Goal: Download file/media

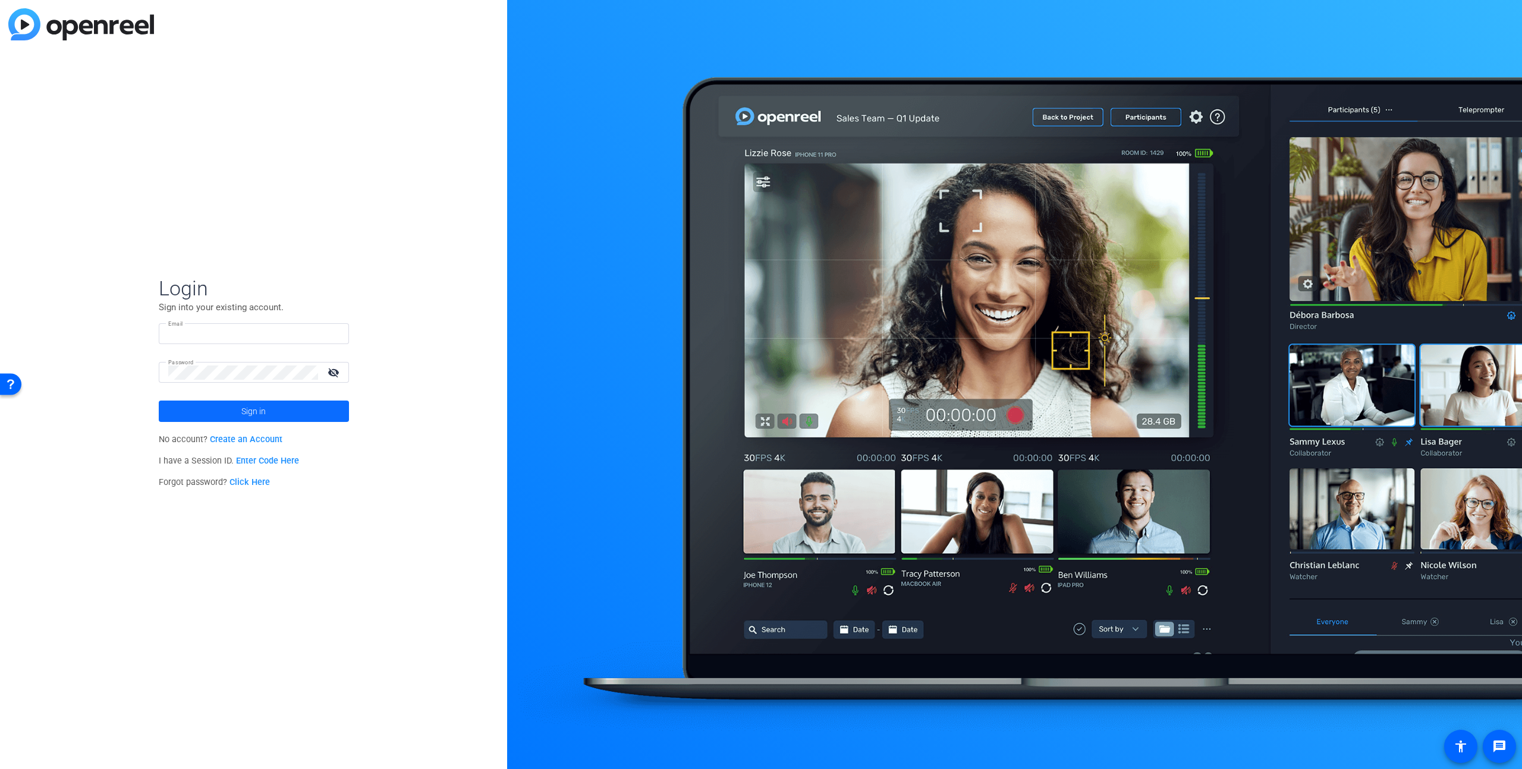
type input "[PERSON_NAME][EMAIL_ADDRESS][PERSON_NAME][DOMAIN_NAME]"
click at [246, 407] on span "Sign in" at bounding box center [253, 412] width 24 height 30
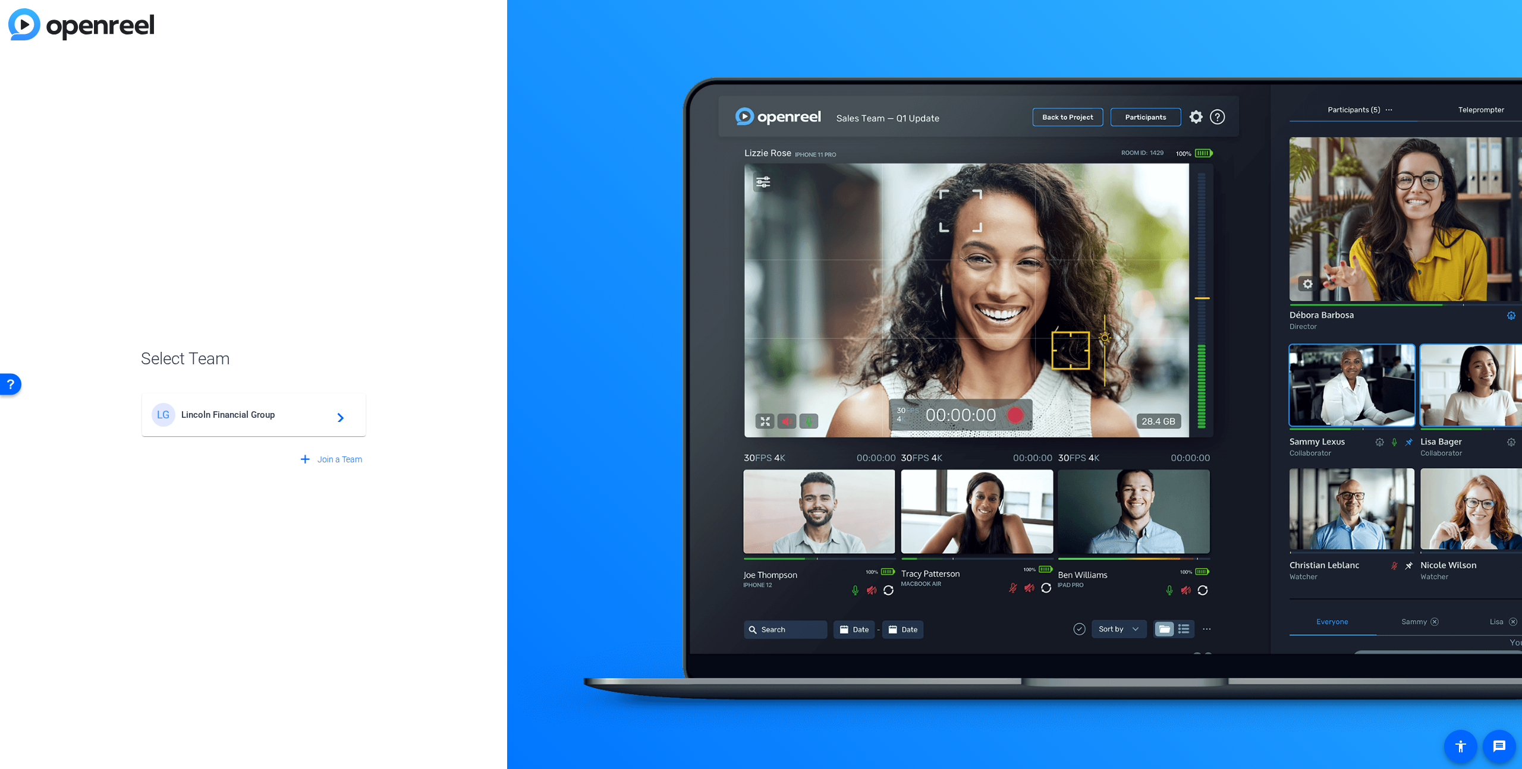
click at [289, 413] on span "Lincoln Financial Group" at bounding box center [255, 415] width 149 height 11
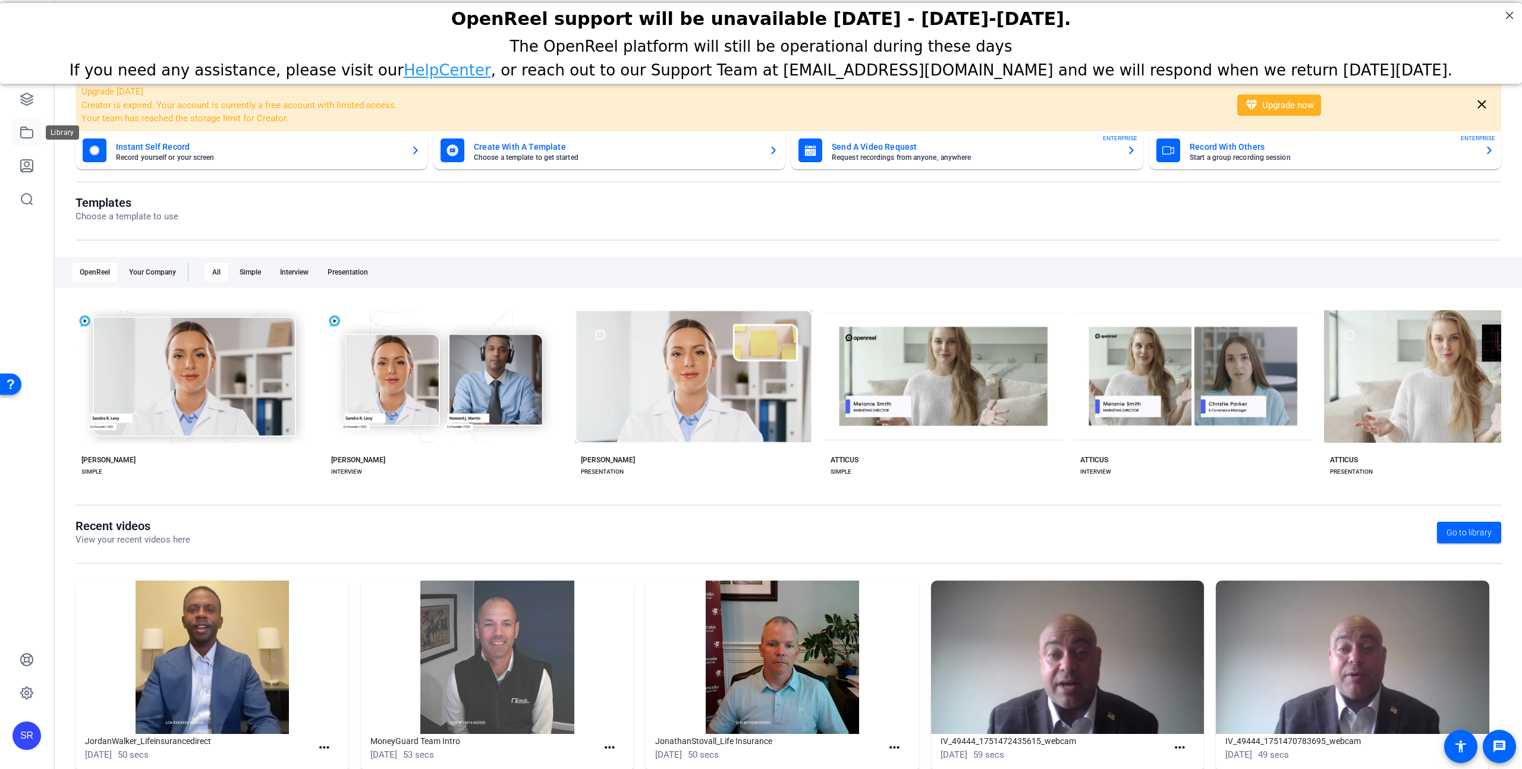
click at [29, 130] on icon at bounding box center [27, 132] width 12 height 11
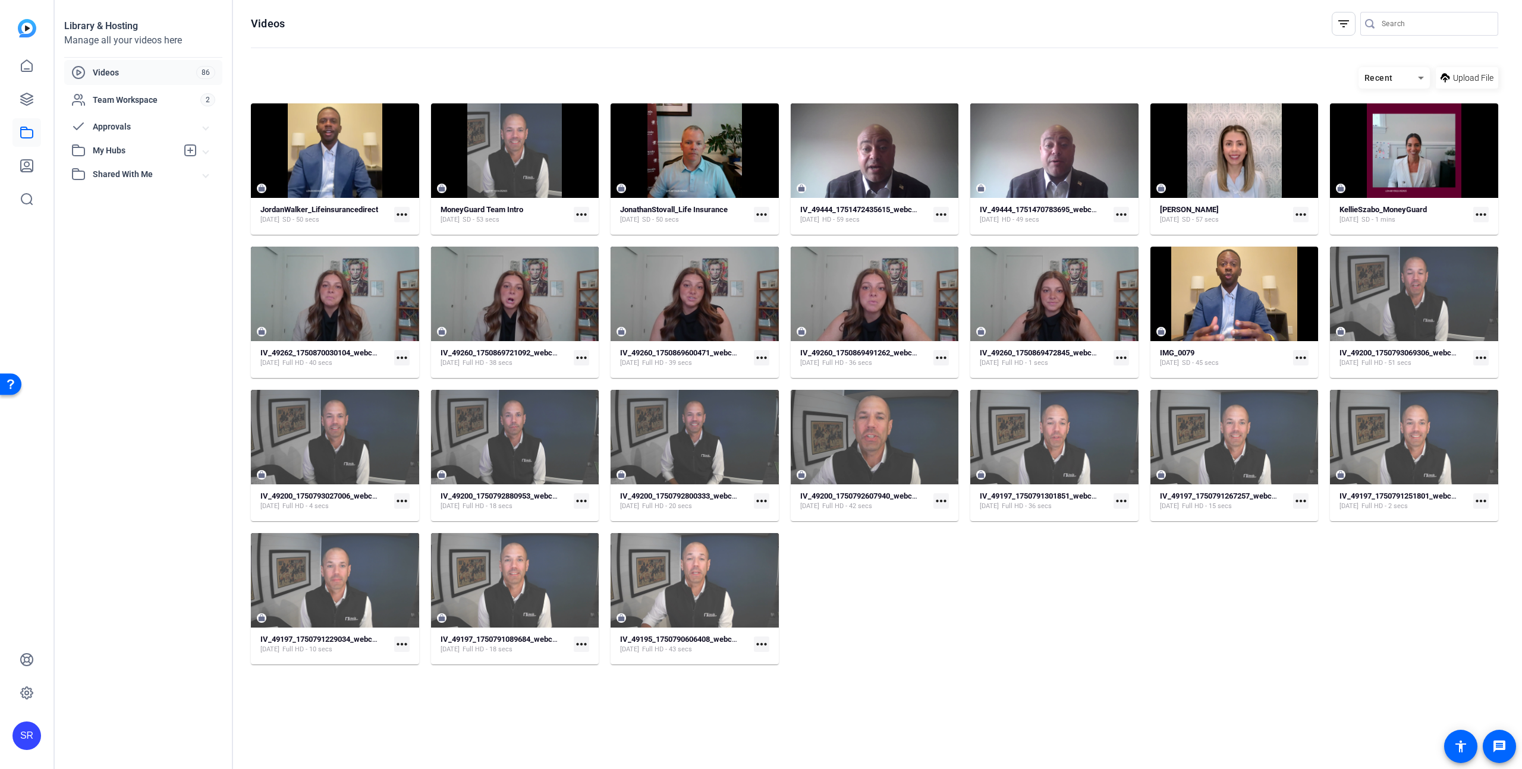
click at [137, 131] on span "Approvals" at bounding box center [148, 127] width 111 height 12
click at [137, 154] on span "Submitted for Approval" at bounding box center [122, 153] width 89 height 12
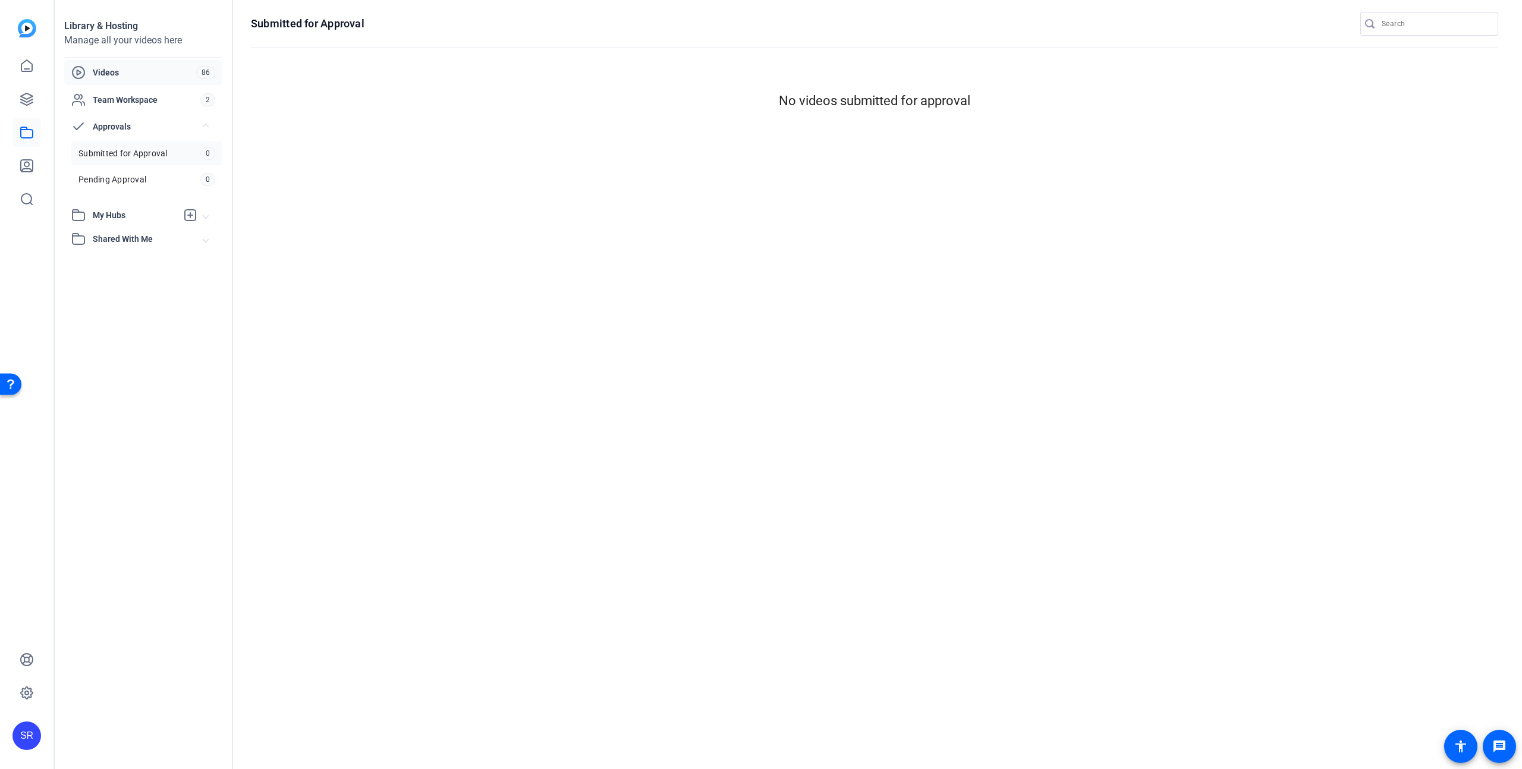
click at [142, 70] on span "Videos" at bounding box center [144, 73] width 103 height 12
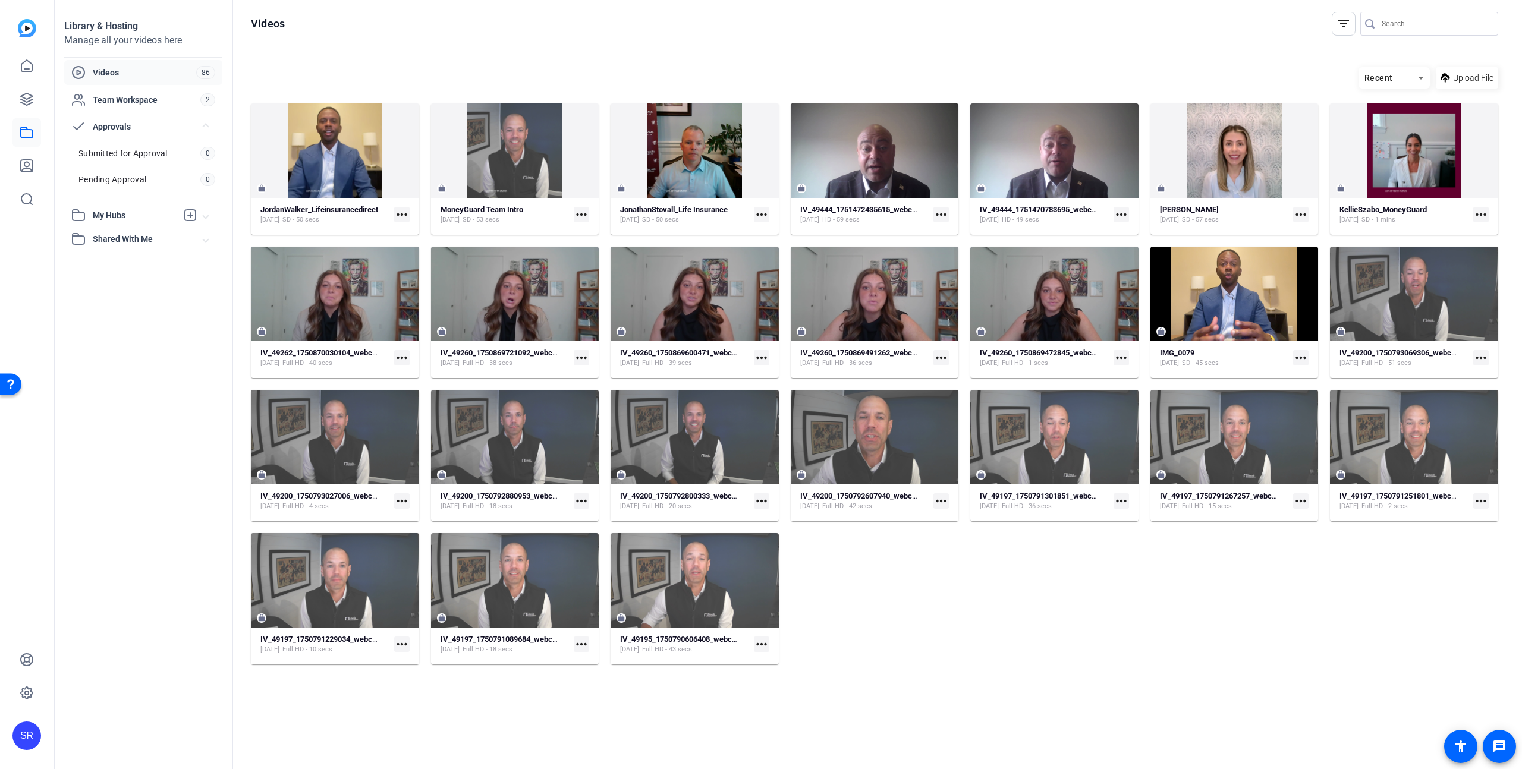
click at [382, 12] on openreel-page-title "Videos filter_list" at bounding box center [875, 24] width 1248 height 24
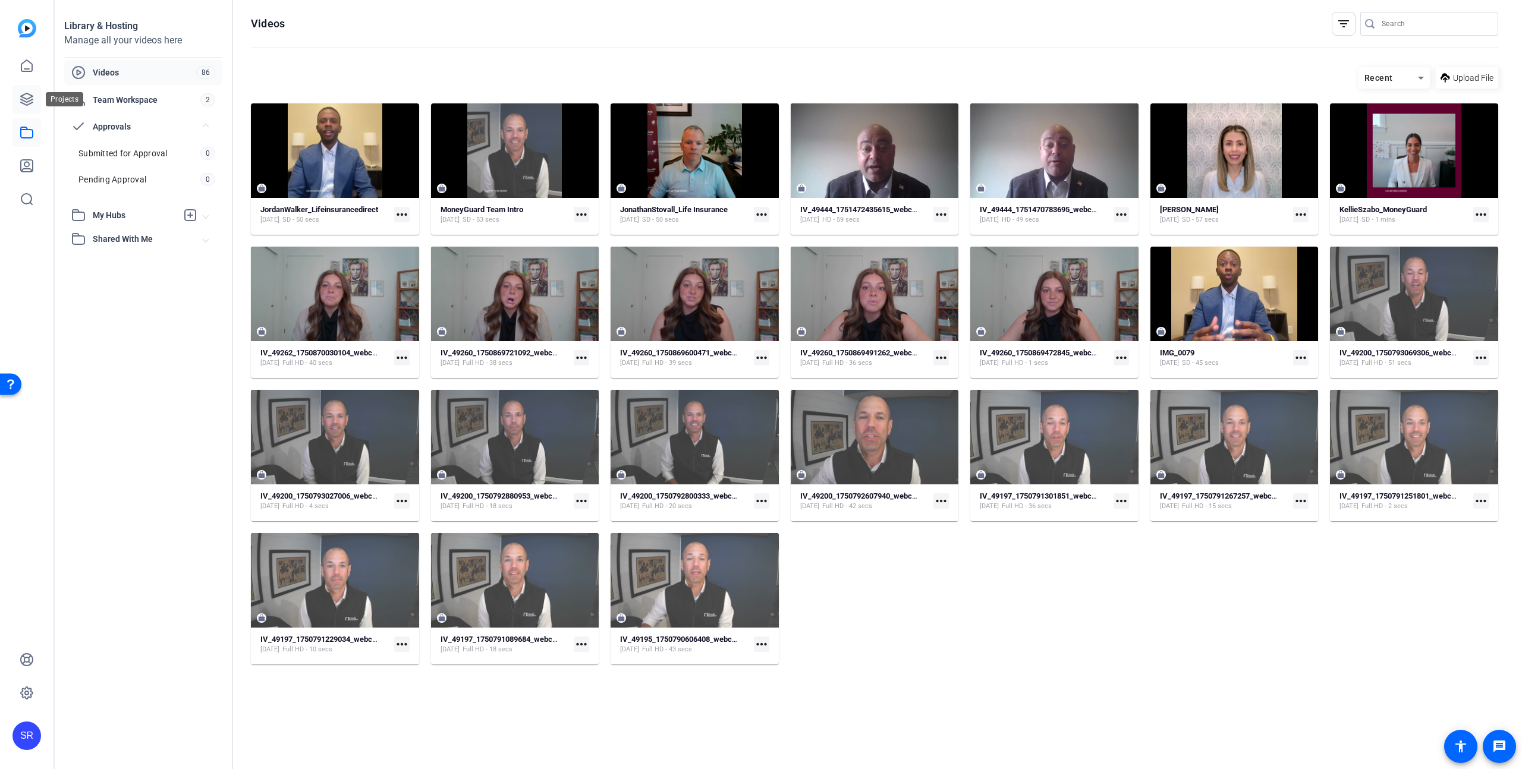
click at [27, 103] on icon at bounding box center [27, 99] width 14 height 14
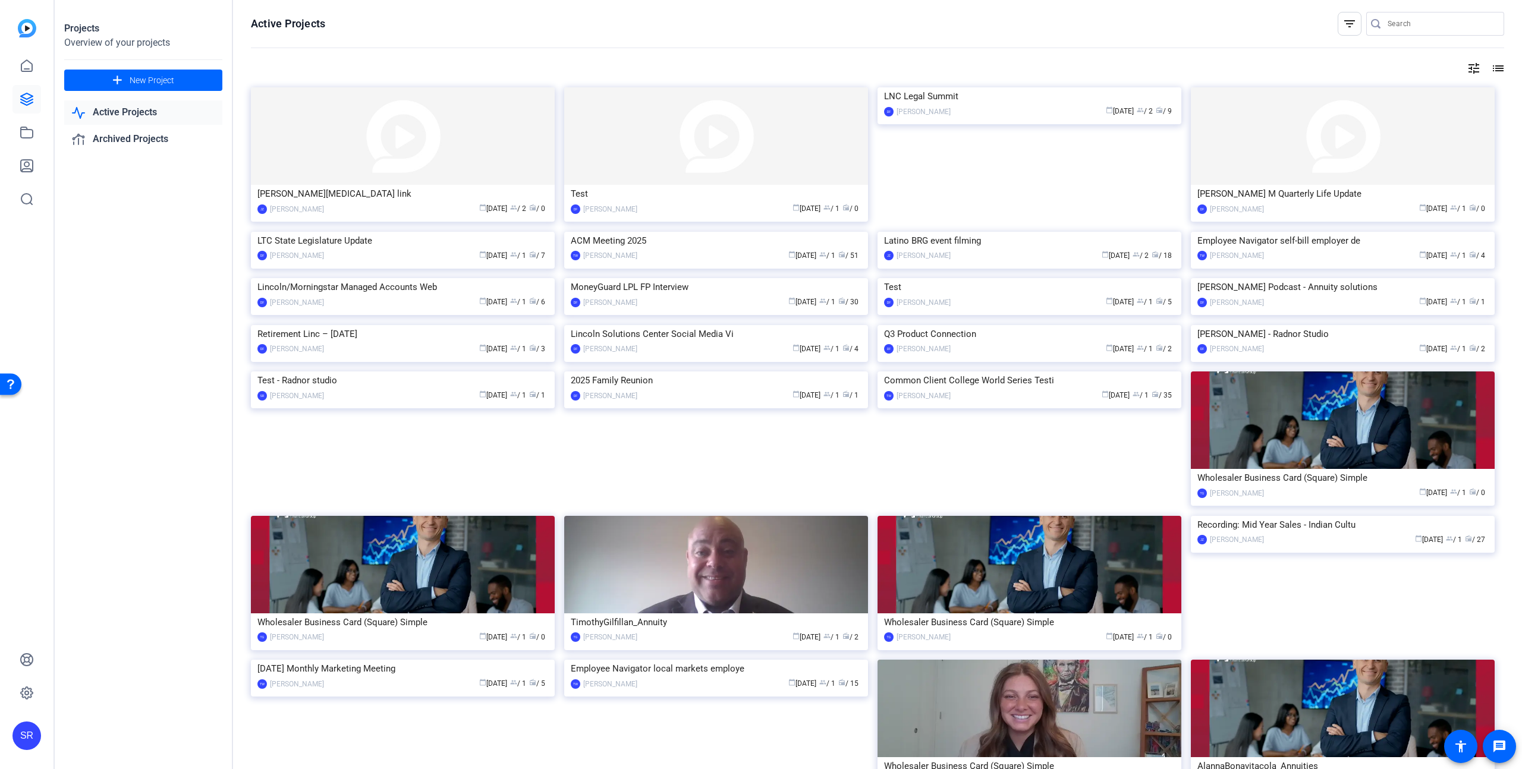
click at [1431, 37] on div at bounding box center [1435, 42] width 138 height 13
click at [1428, 24] on input "Search" at bounding box center [1441, 24] width 107 height 14
type input "rob"
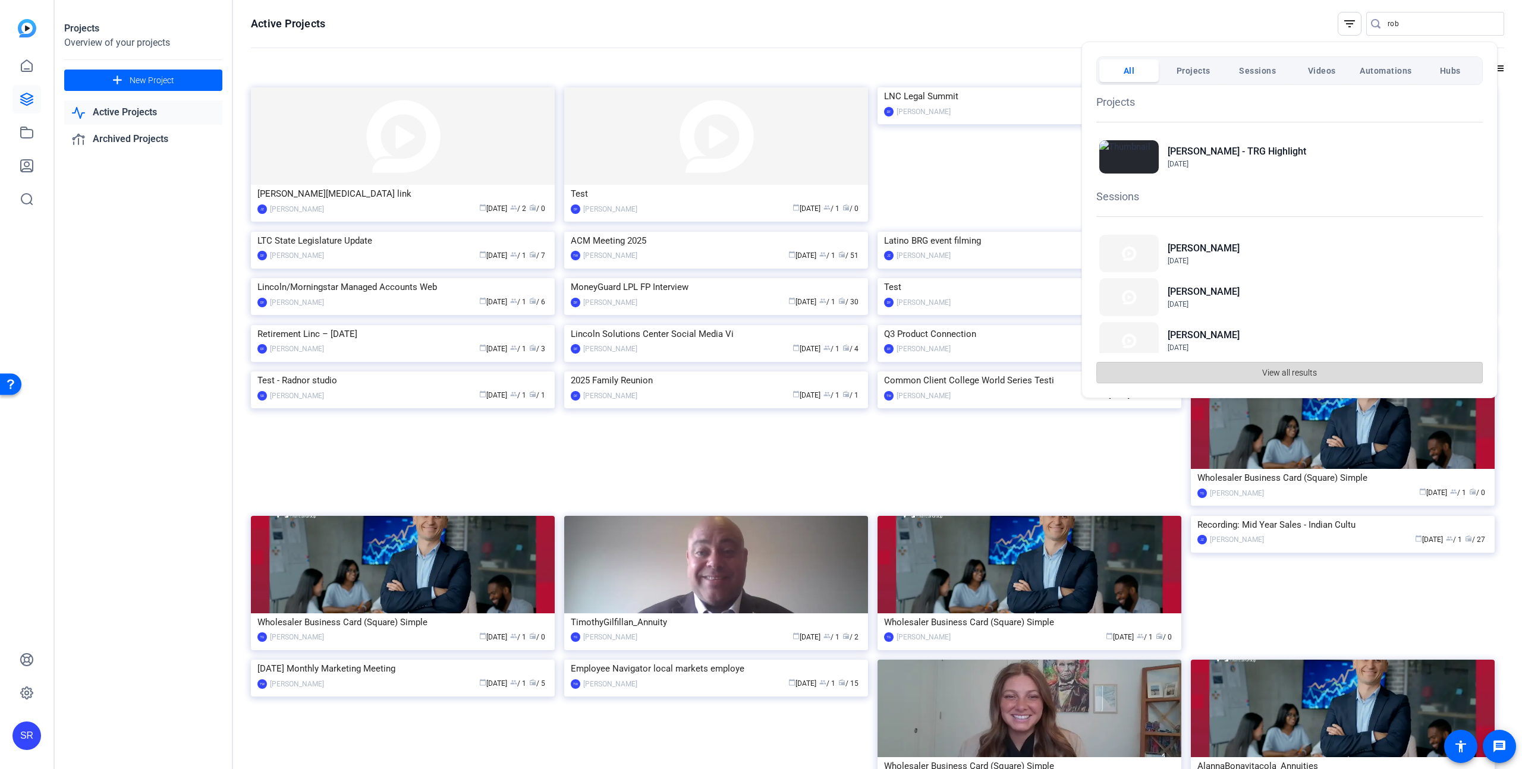
click at [1333, 372] on span "button" at bounding box center [1289, 373] width 385 height 29
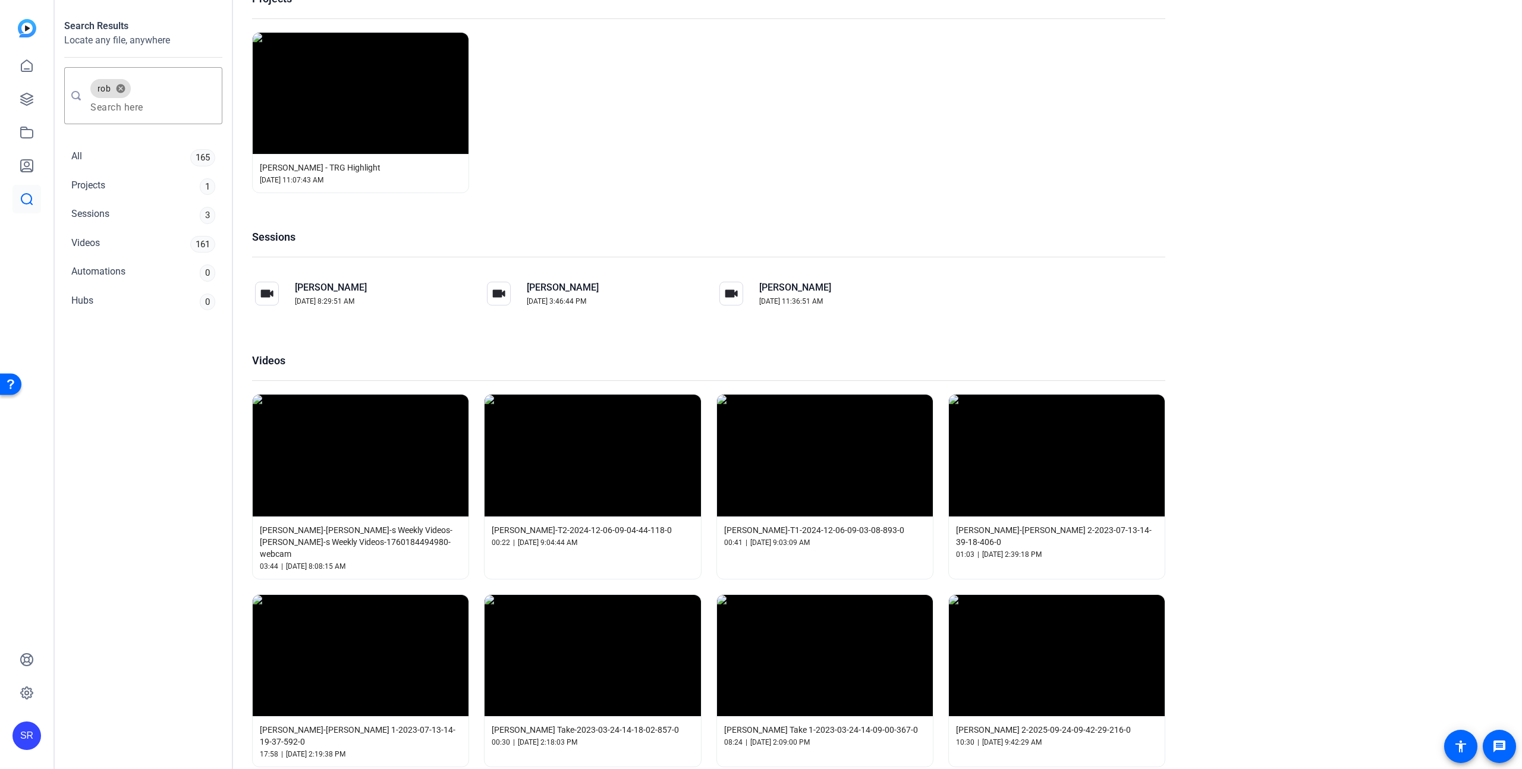
scroll to position [33, 0]
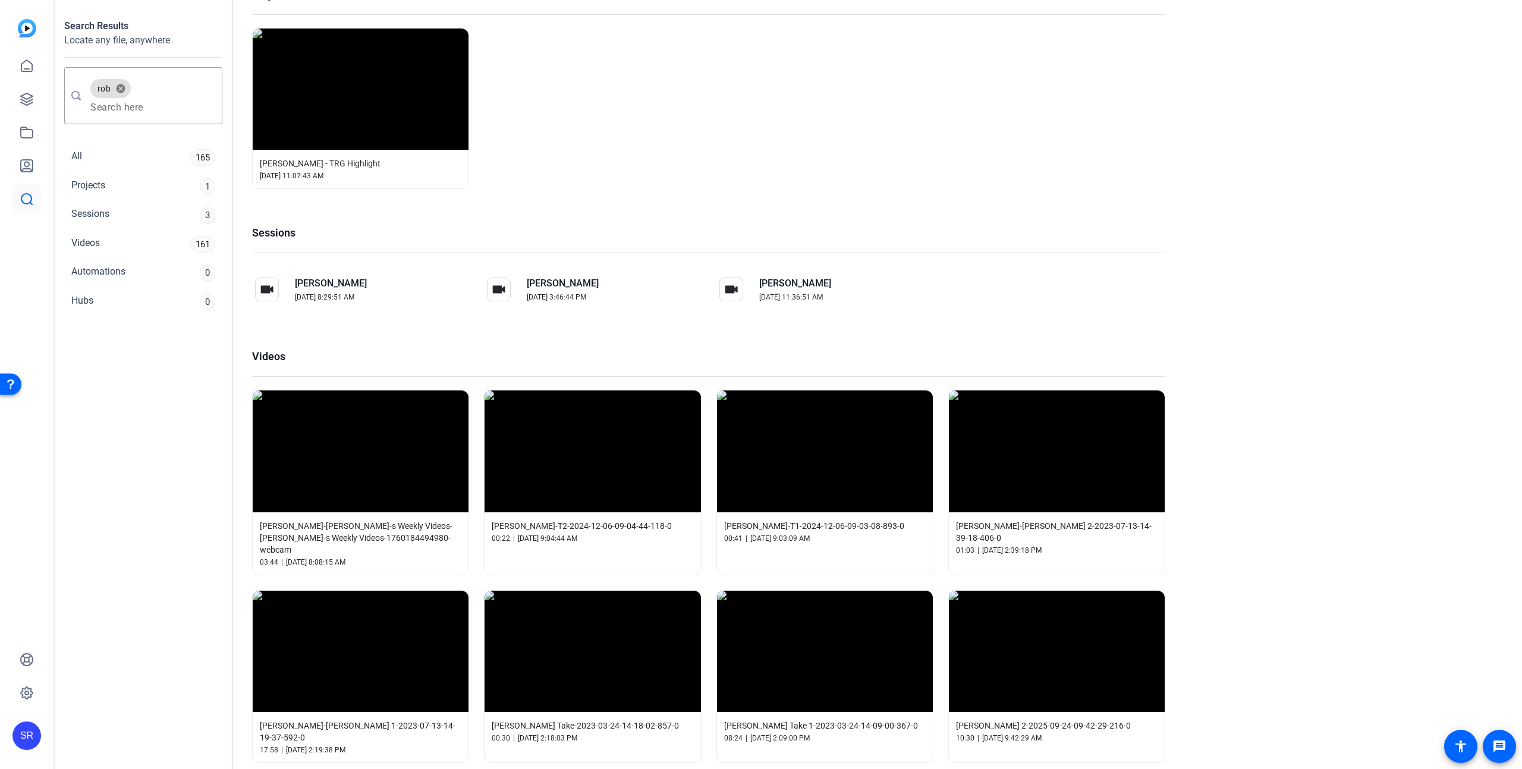
click at [369, 524] on span "[PERSON_NAME]-[PERSON_NAME]-s Weekly Videos-[PERSON_NAME]-s Weekly Videos-17601…" at bounding box center [361, 538] width 202 height 36
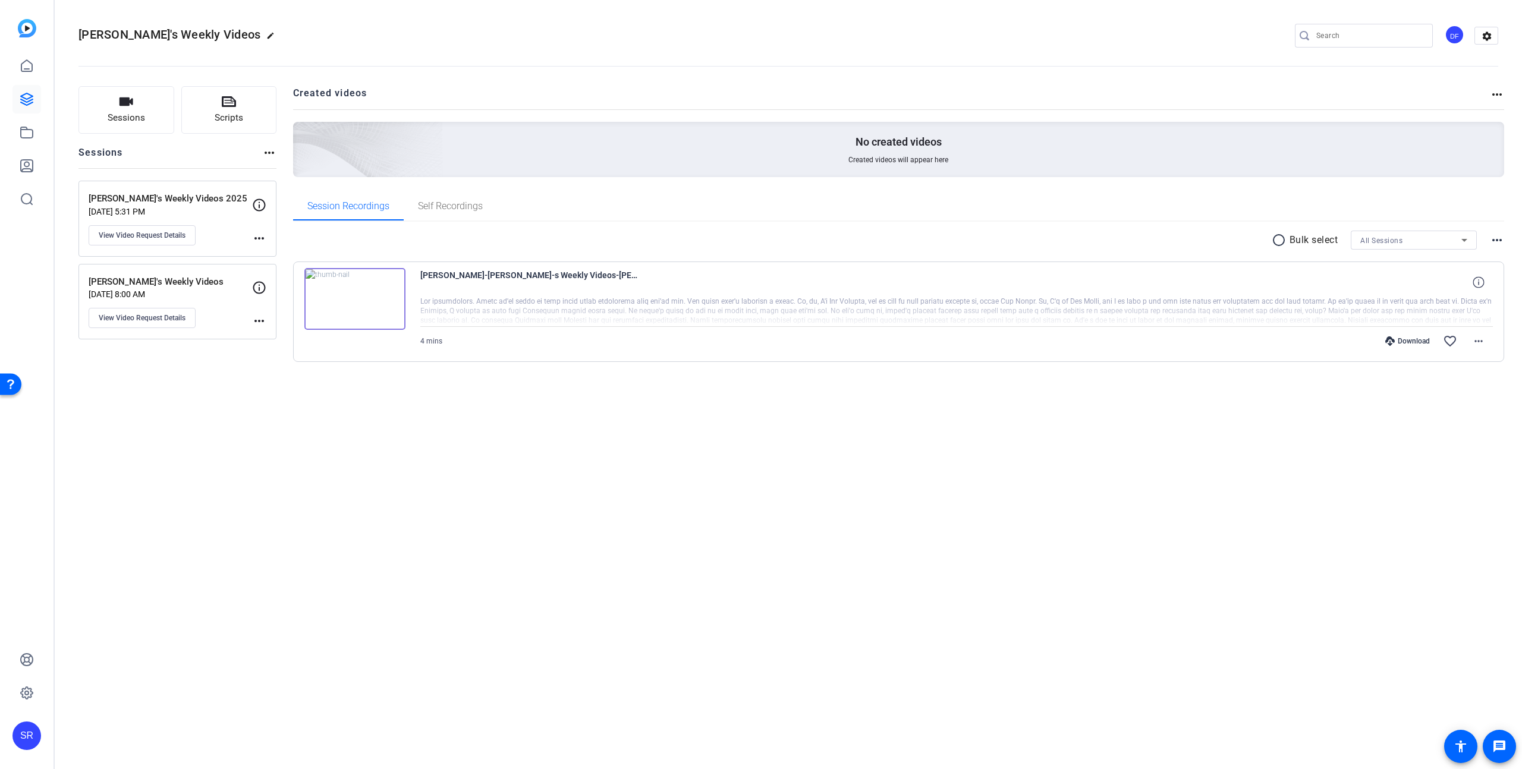
click at [1415, 340] on div "Download" at bounding box center [1408, 342] width 56 height 10
click at [1475, 339] on mat-icon "more_horiz" at bounding box center [1479, 341] width 14 height 14
click at [1465, 392] on span "Download MP4" at bounding box center [1447, 396] width 71 height 14
click at [140, 473] on div "Tim's Weekly Videos edit DF settings Sessions Scripts Sessions more_horiz Tim's…" at bounding box center [789, 384] width 1468 height 769
